Goal: Task Accomplishment & Management: Manage account settings

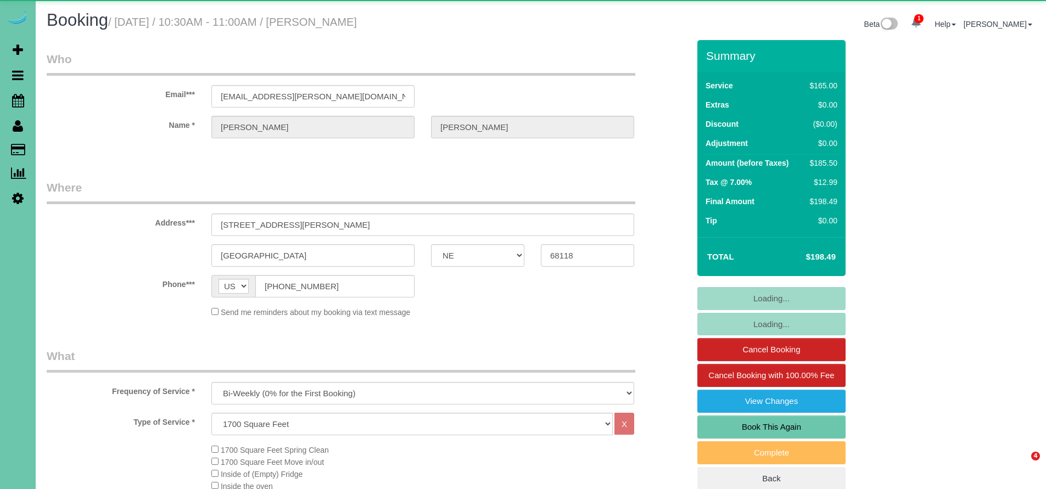
select select "NE"
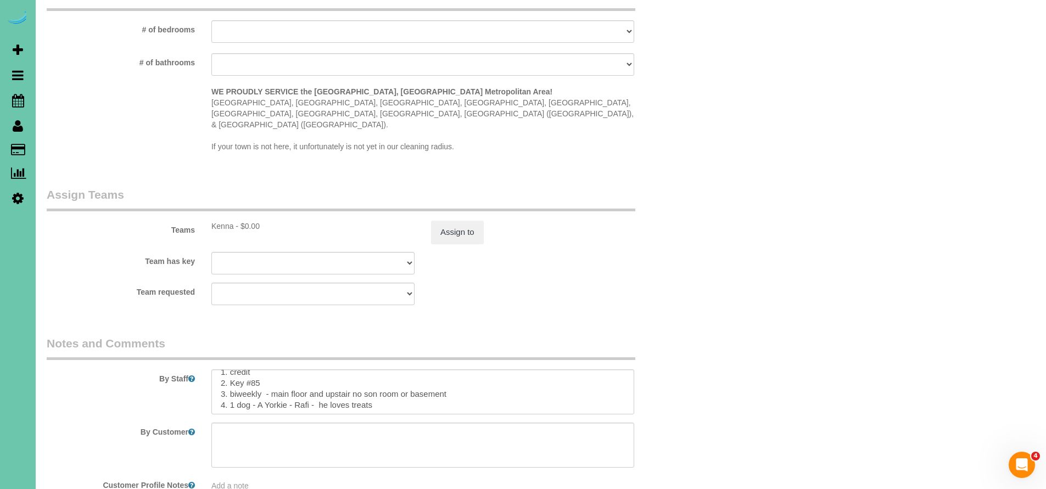
scroll to position [11, 0]
click at [401, 370] on textarea at bounding box center [422, 392] width 423 height 45
click at [551, 370] on textarea at bounding box center [422, 392] width 423 height 45
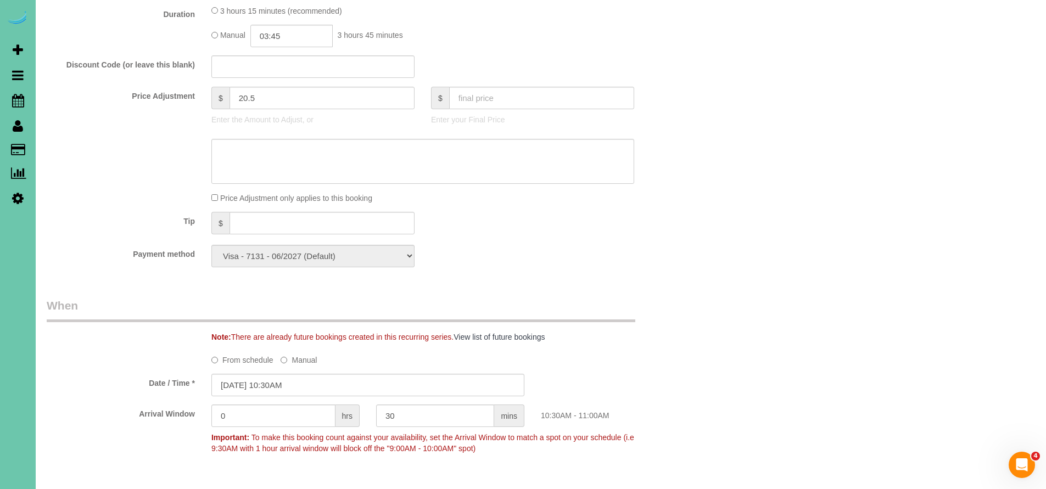
scroll to position [0, 0]
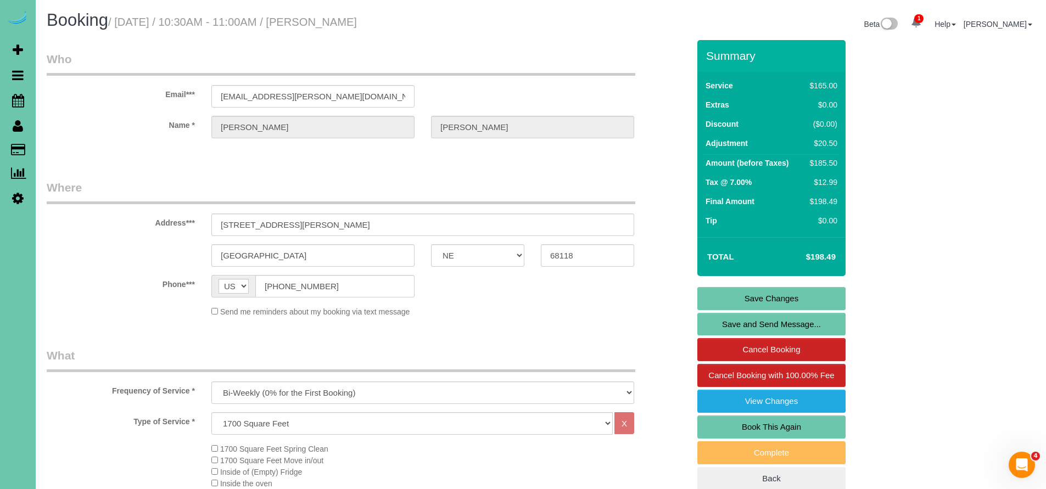
type textarea "1. credit 2. Key #85 3. biweekly - main floor and upstair no son room( has [PER…"
click at [737, 302] on link "Save Changes" at bounding box center [771, 298] width 148 height 23
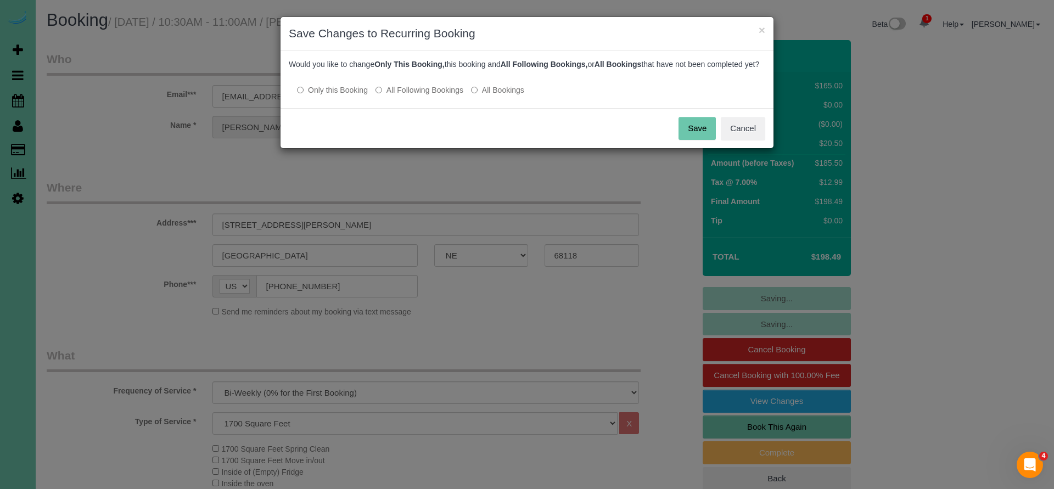
click at [698, 140] on button "Save" at bounding box center [697, 128] width 37 height 23
